Goal: Contribute content: Add original content to the website for others to see

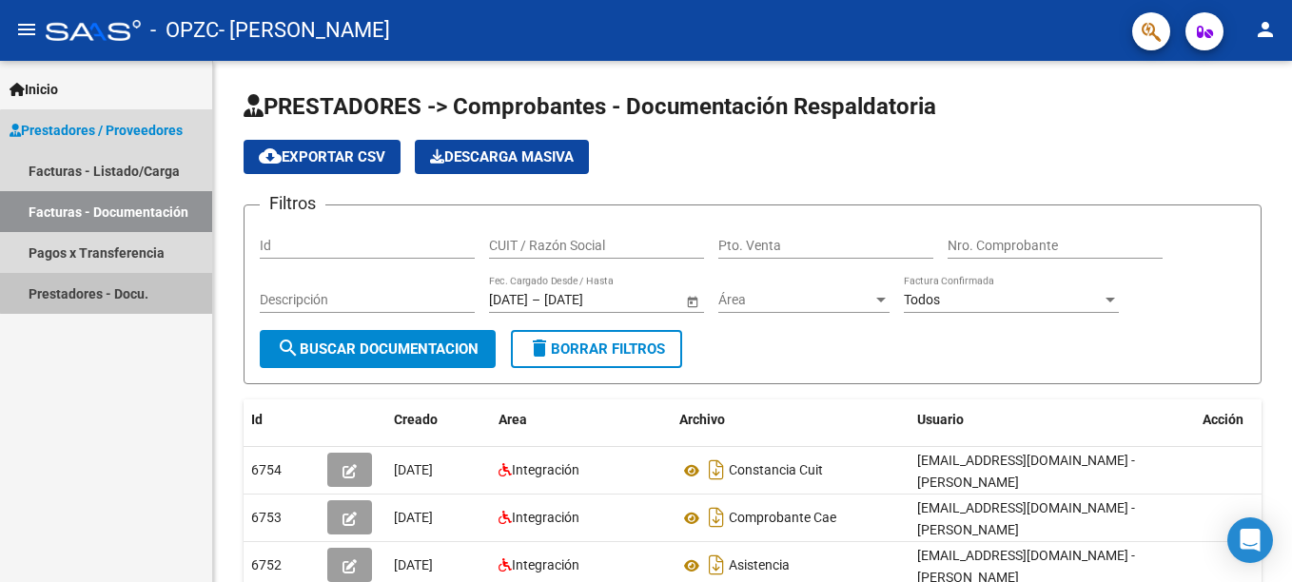
click at [112, 292] on link "Prestadores - Docu." at bounding box center [106, 293] width 212 height 41
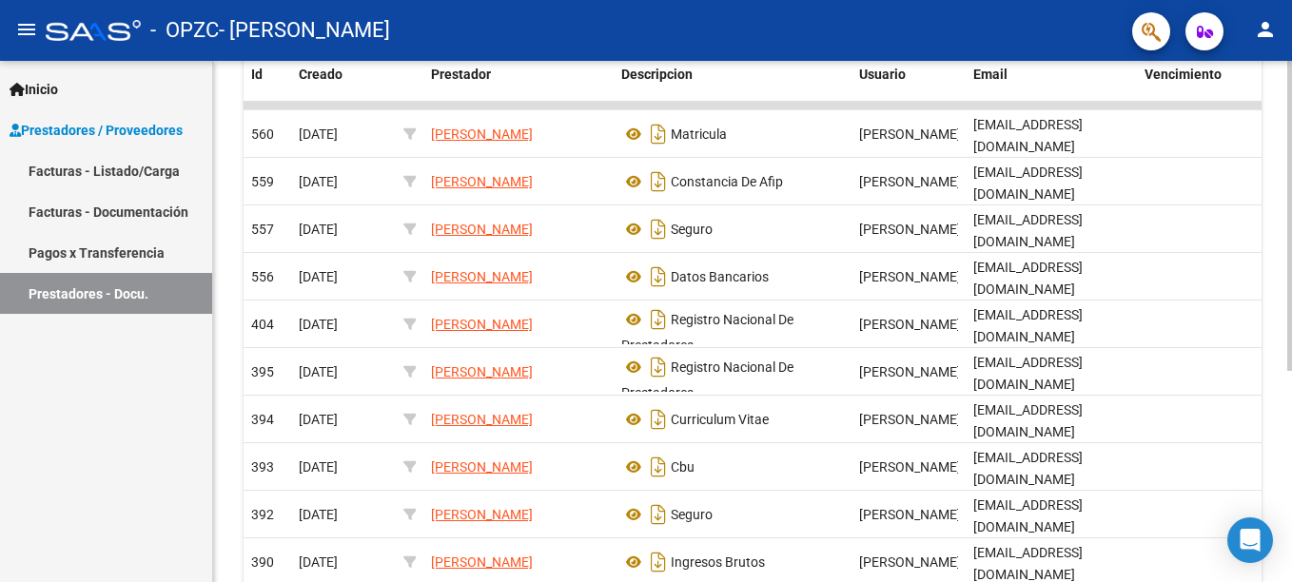
scroll to position [356, 0]
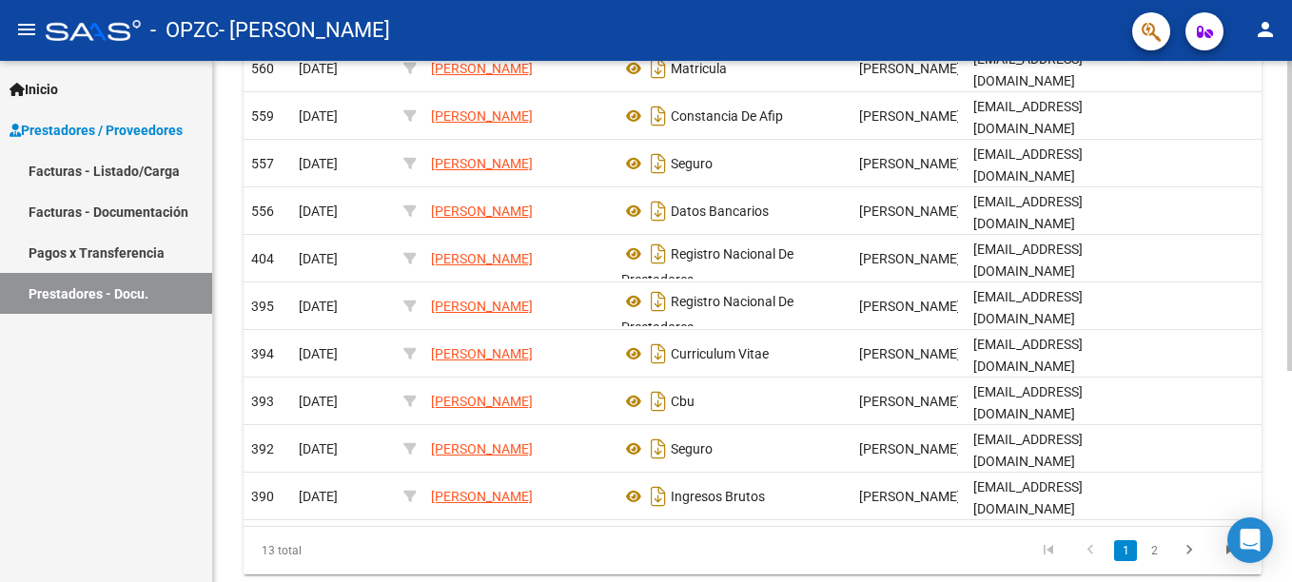
click at [1291, 440] on html "menu - OPZC - [PERSON_NAME] person Inicio Instructivos Contacto OS Prestadores …" at bounding box center [646, 291] width 1292 height 582
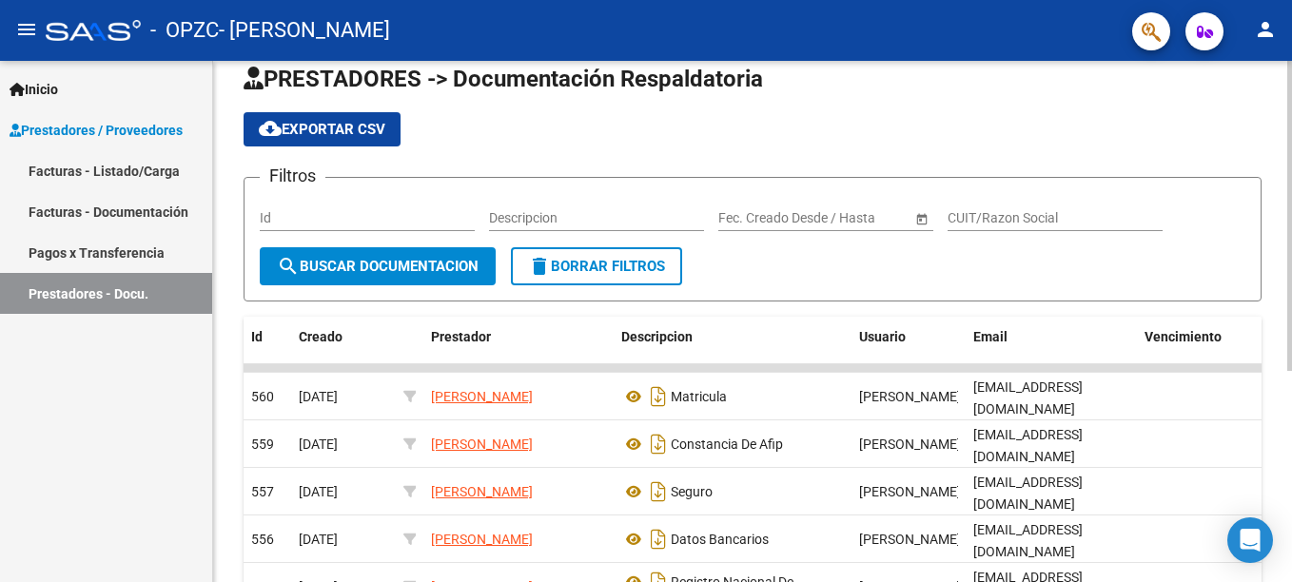
scroll to position [69, 0]
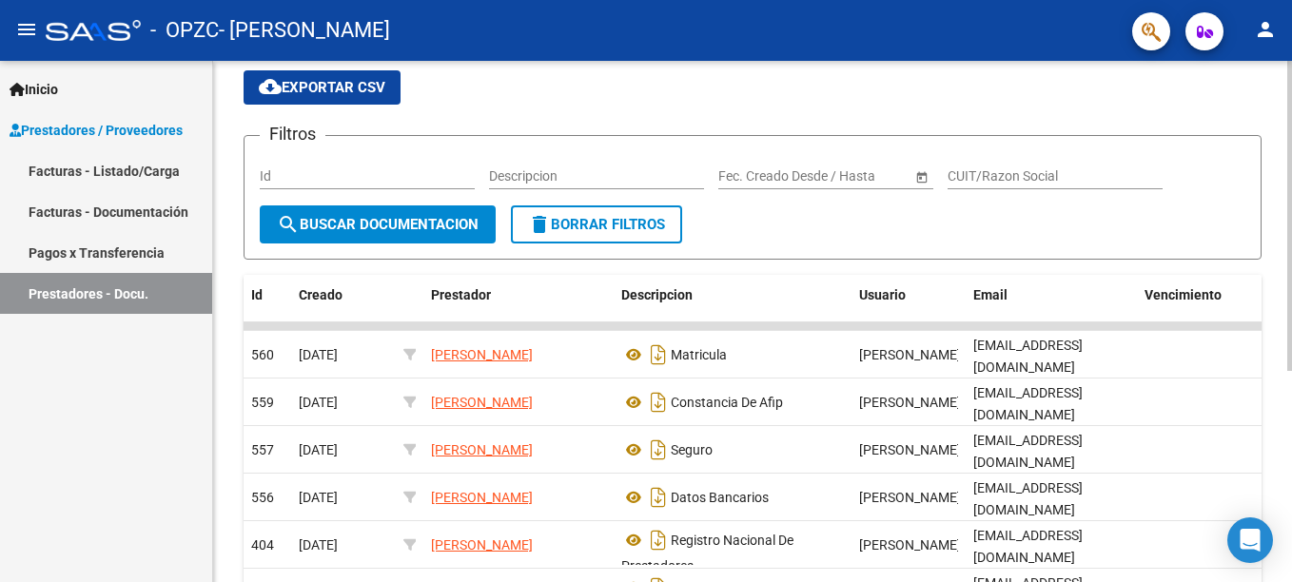
click at [1289, 126] on div at bounding box center [1289, 252] width 5 height 310
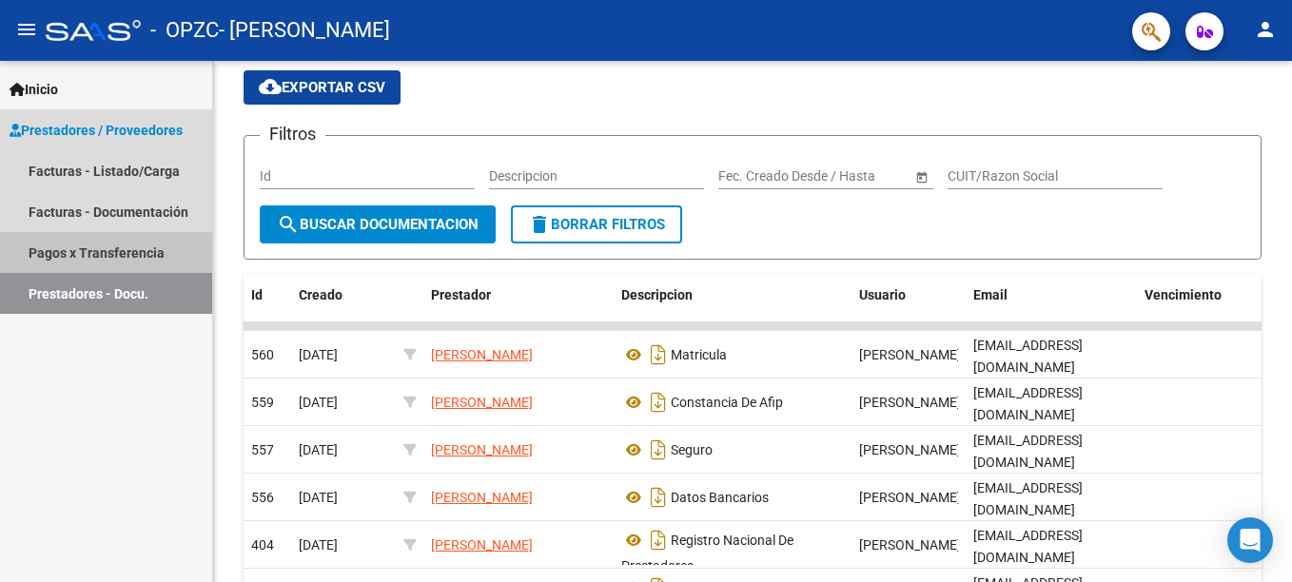
click at [133, 242] on link "Pagos x Transferencia" at bounding box center [106, 252] width 212 height 41
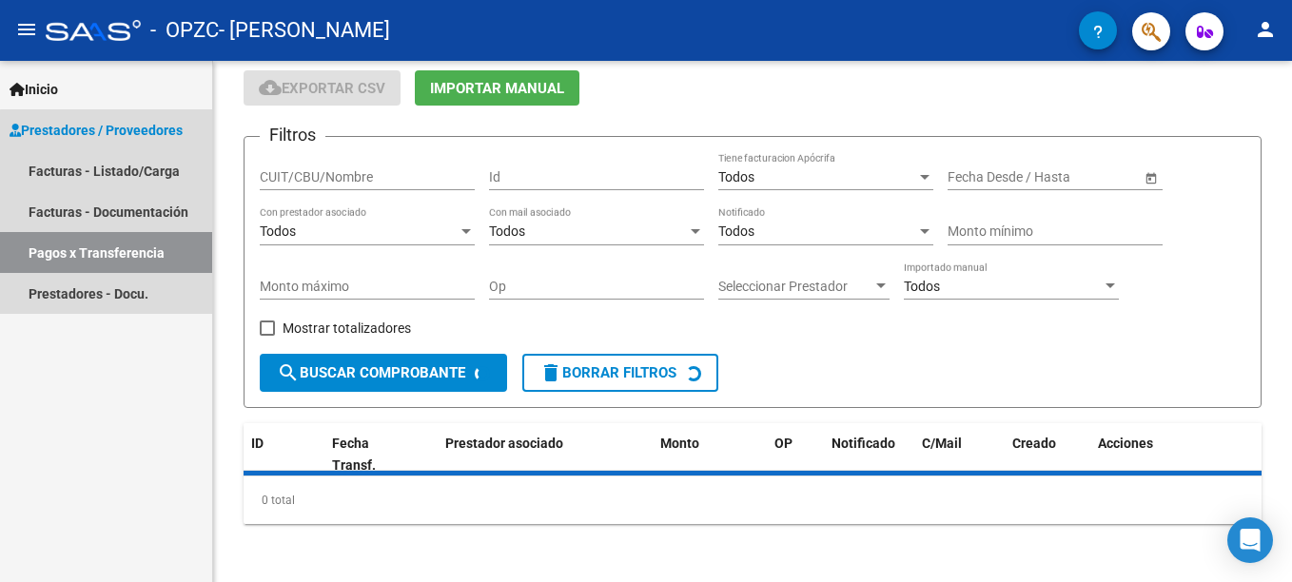
click at [133, 242] on link "Pagos x Transferencia" at bounding box center [106, 252] width 212 height 41
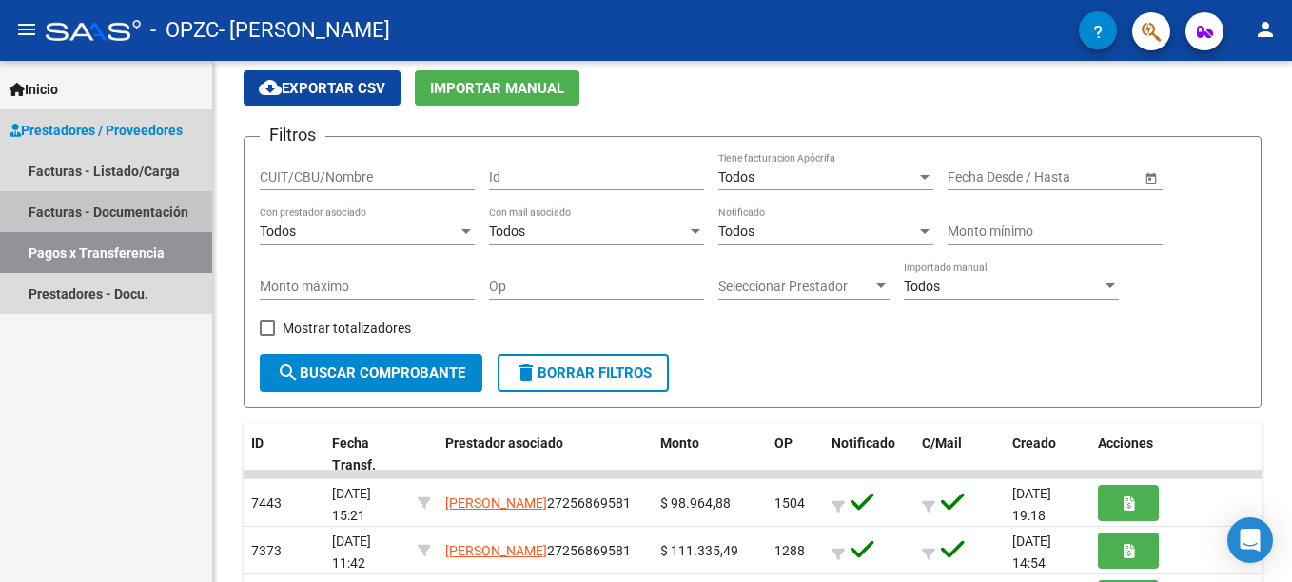
click at [123, 214] on link "Facturas - Documentación" at bounding box center [106, 211] width 212 height 41
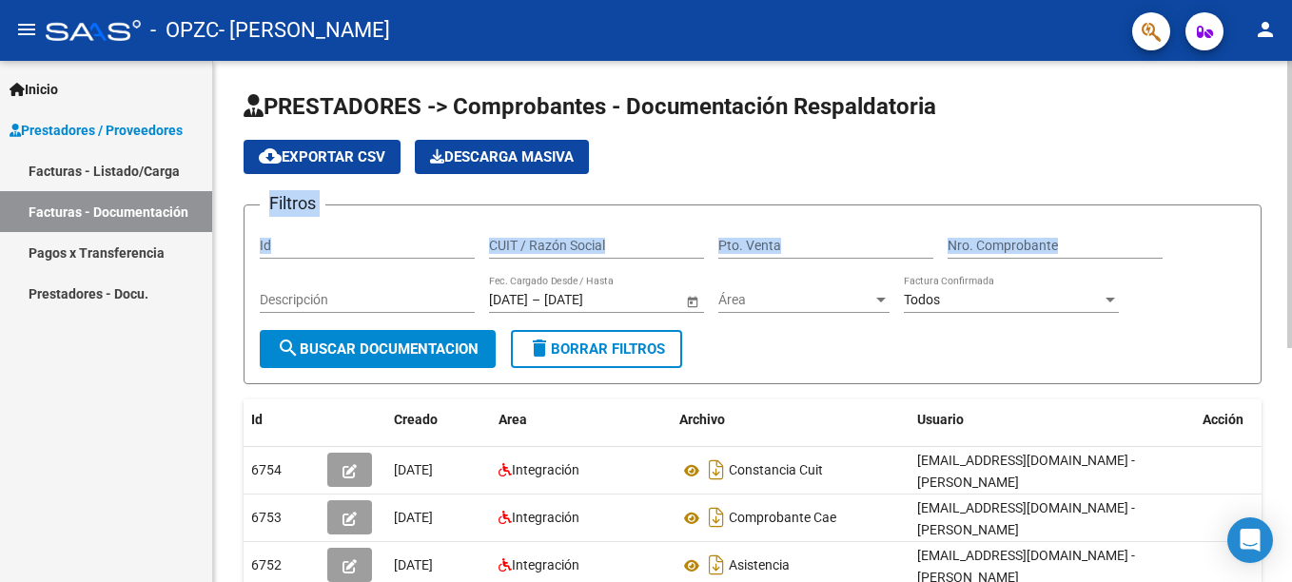
drag, startPoint x: 1286, startPoint y: 257, endPoint x: 1281, endPoint y: 163, distance: 94.3
click at [1281, 163] on div "PRESTADORES -> Comprobantes - Documentación Respaldatoria cloud_download Export…" at bounding box center [752, 549] width 1079 height 977
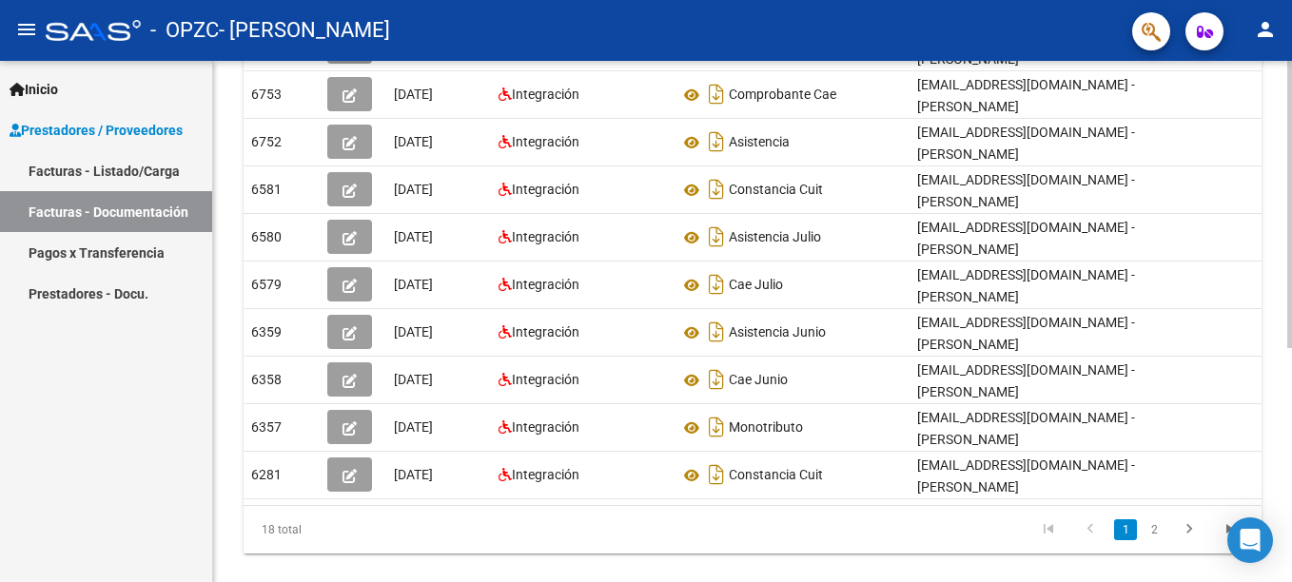
click at [1289, 456] on div at bounding box center [1289, 321] width 5 height 521
click at [1287, 101] on div at bounding box center [1289, 321] width 5 height 521
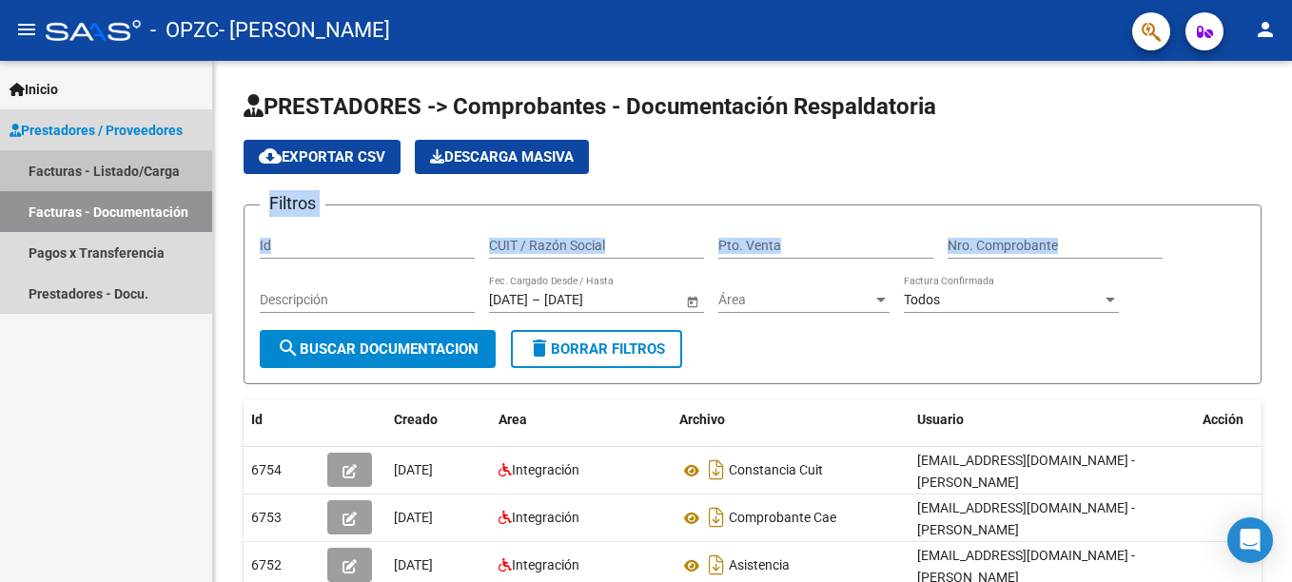
click at [122, 169] on link "Facturas - Listado/Carga" at bounding box center [106, 170] width 212 height 41
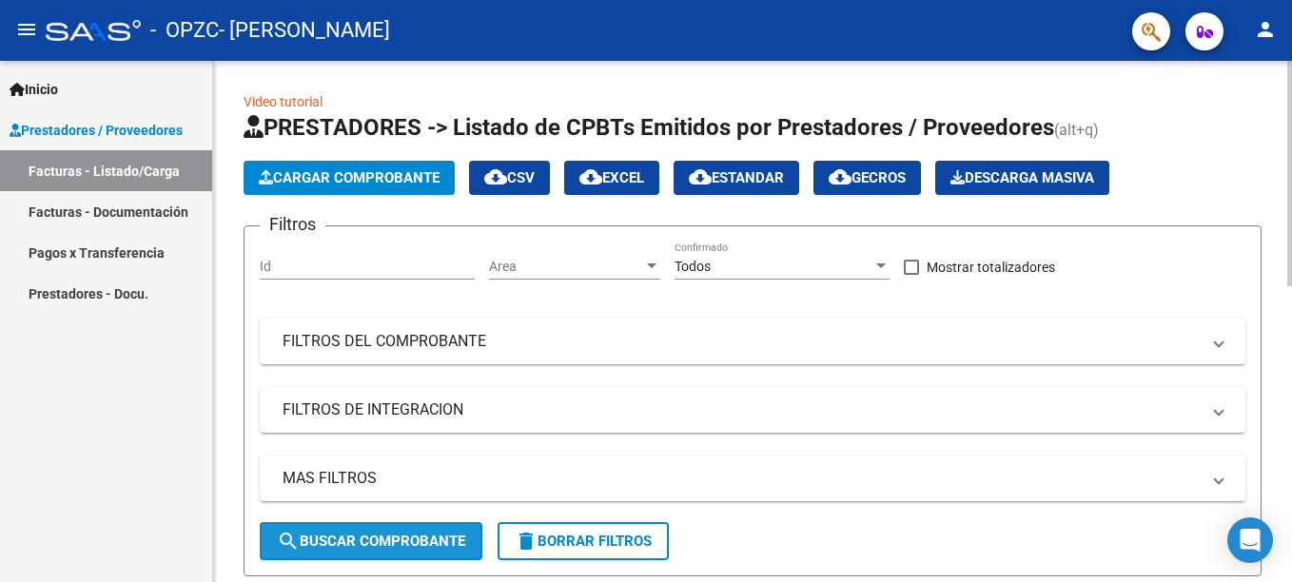
click at [341, 543] on span "search Buscar Comprobante" at bounding box center [371, 541] width 188 height 17
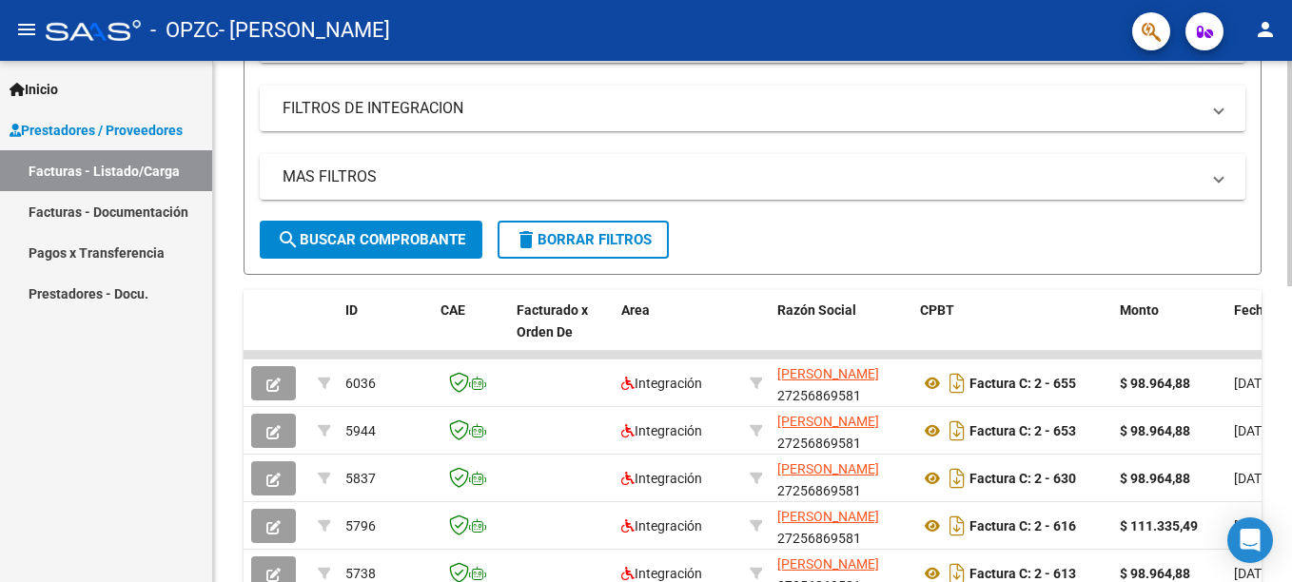
scroll to position [345, 0]
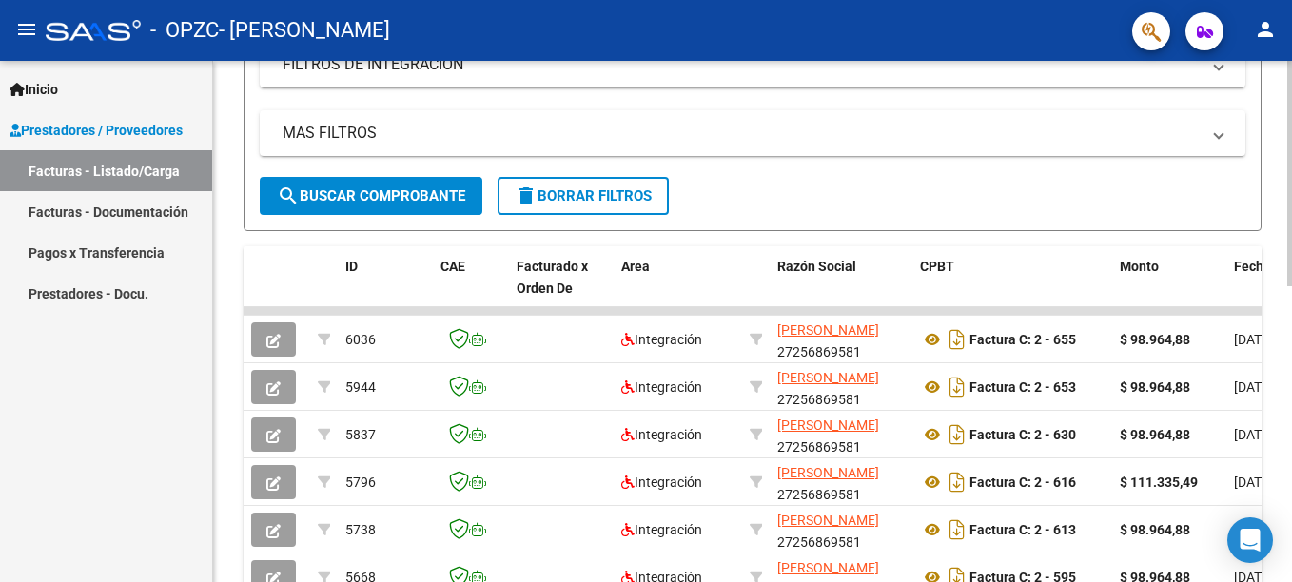
click at [1288, 429] on div at bounding box center [1289, 325] width 5 height 225
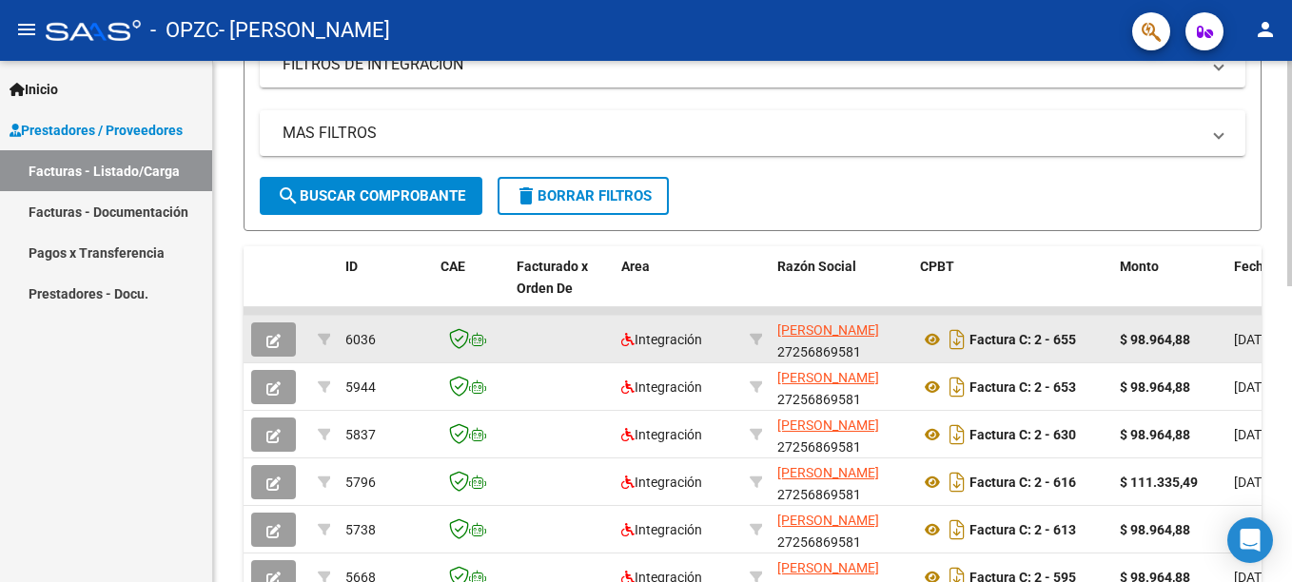
click at [1253, 345] on span "[DATE]" at bounding box center [1253, 339] width 39 height 15
click at [270, 337] on icon "button" at bounding box center [273, 341] width 14 height 14
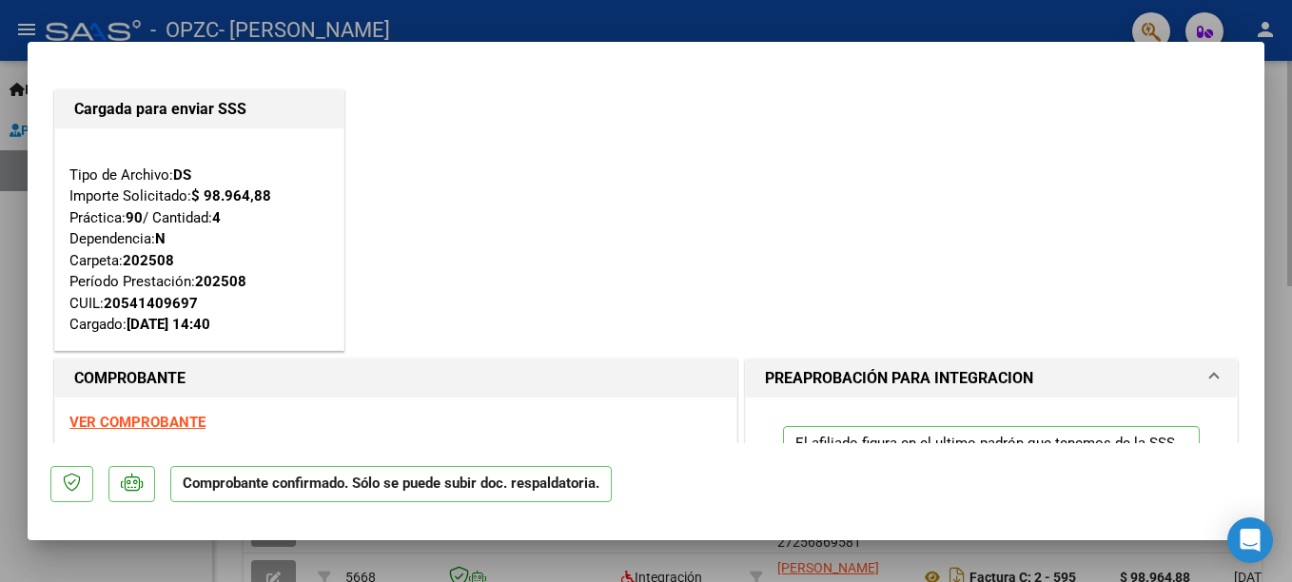
click at [270, 337] on div "Tipo de Archivo: DS Importe Solicitado: $ 98.964,88 Práctica: 90 / Cantidad: 4 …" at bounding box center [199, 239] width 288 height 222
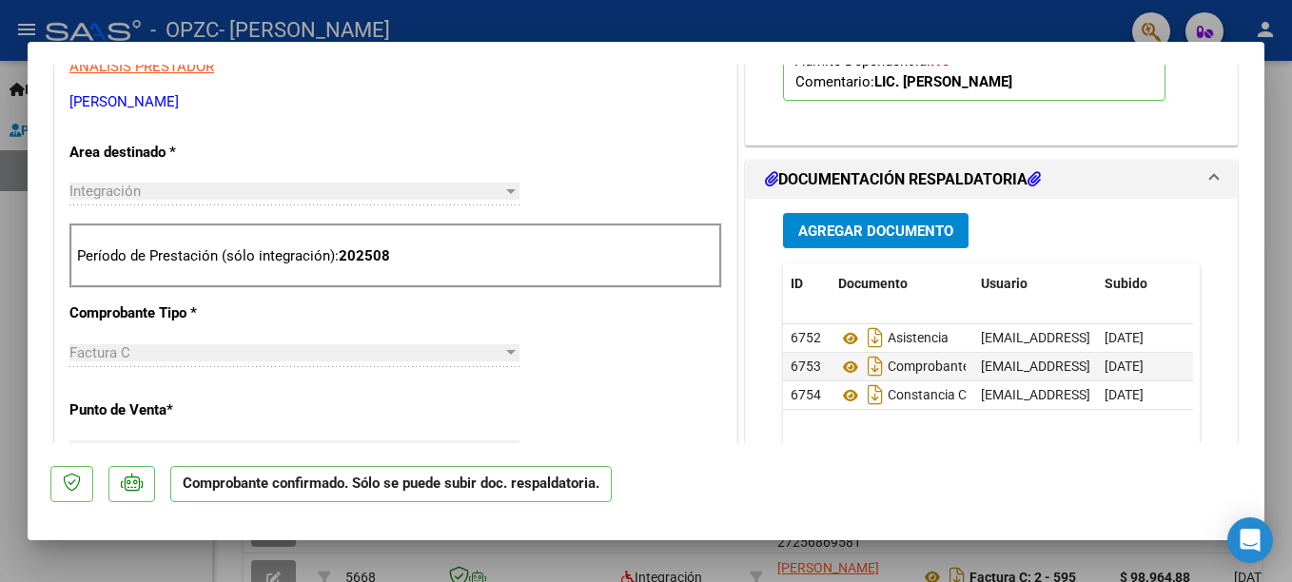
scroll to position [662, 0]
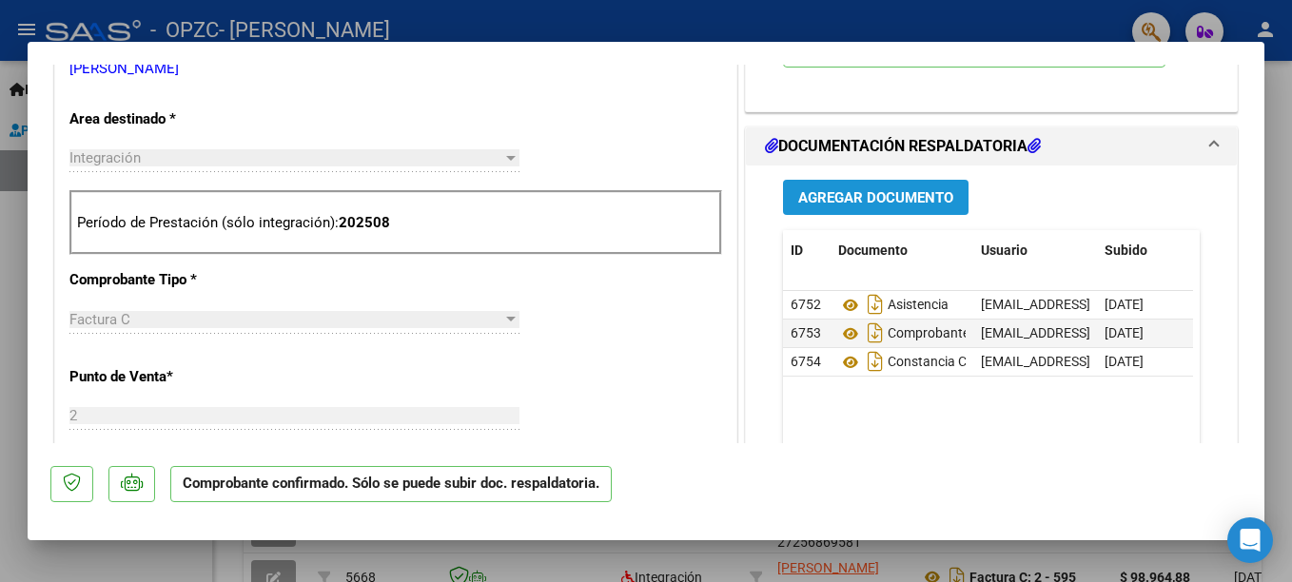
click at [819, 195] on span "Agregar Documento" at bounding box center [875, 197] width 155 height 17
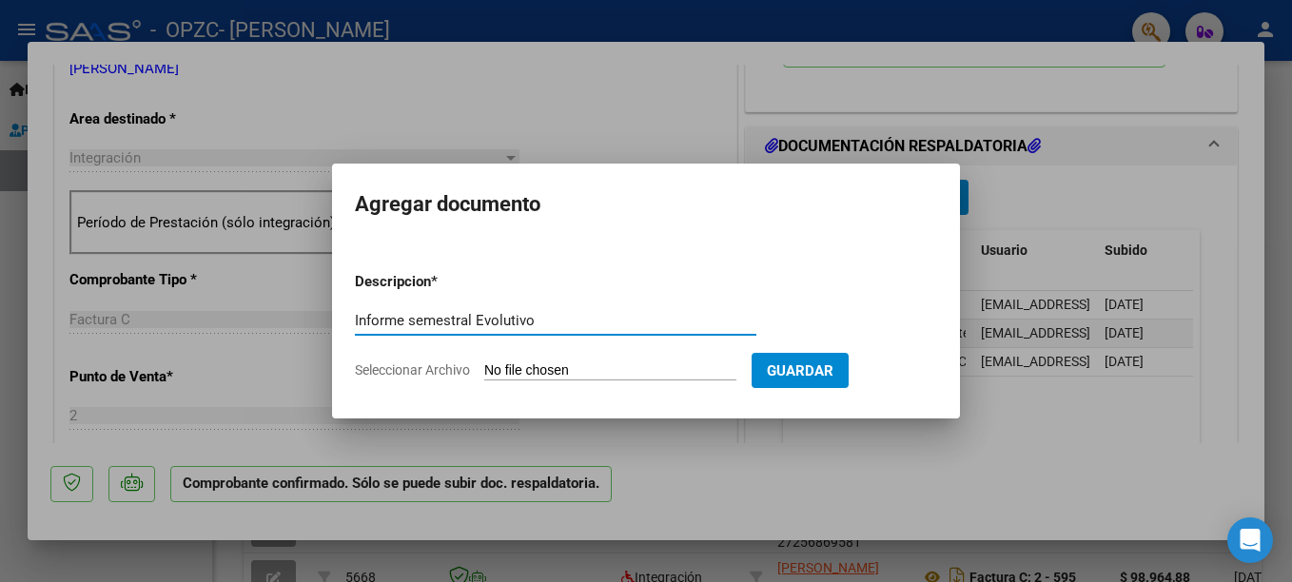
type input "Informe semestral Evolutivo"
click at [566, 372] on input "Seleccionar Archivo" at bounding box center [610, 371] width 252 height 18
type input "C:\fakepath\INFORME EVOLUTIVO SEMESTRAL [DATE]_ [PERSON_NAME]pdf"
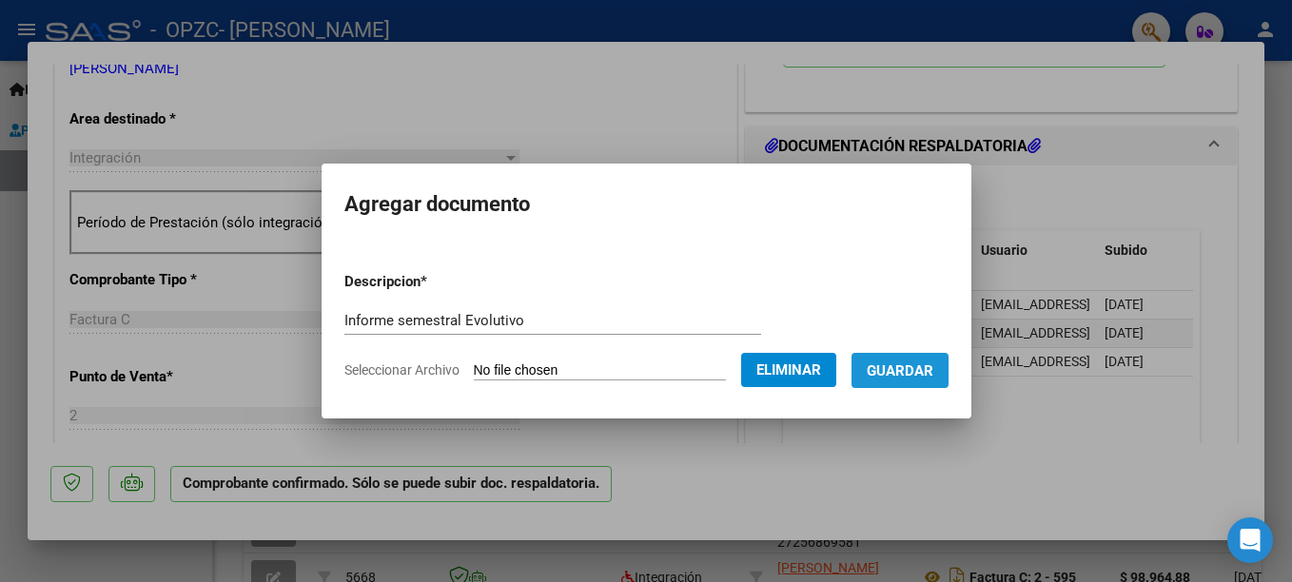
click at [933, 370] on span "Guardar" at bounding box center [899, 370] width 67 height 17
